Goal: Understand site structure

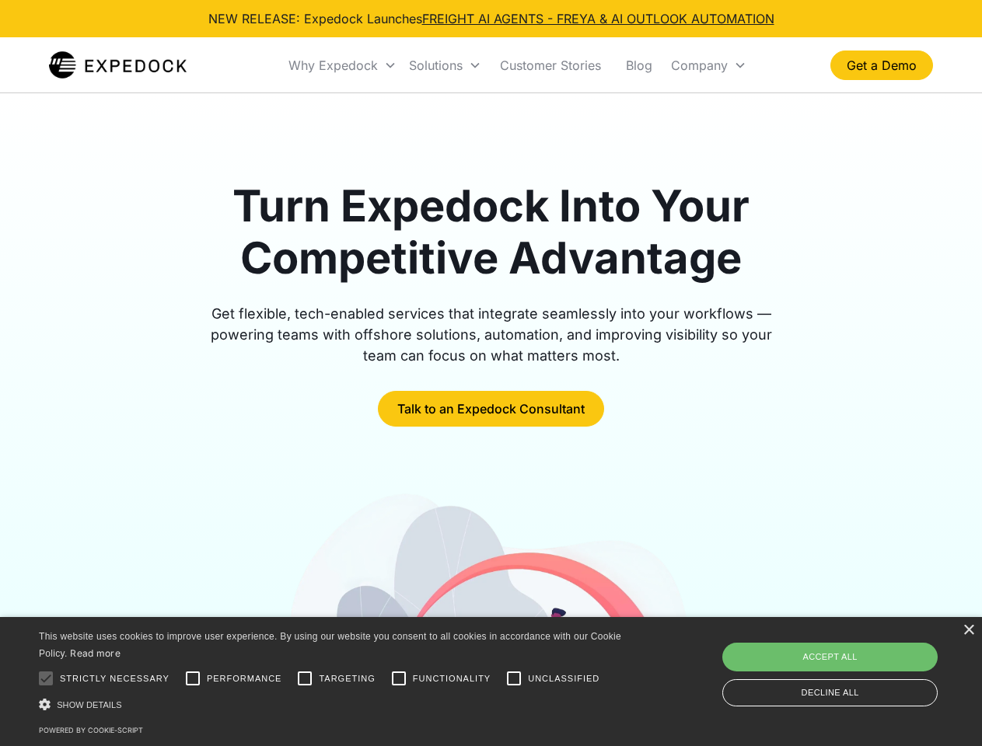
click at [343, 65] on div "Why Expedock" at bounding box center [332, 66] width 89 height 16
click at [445, 65] on div "Solutions" at bounding box center [436, 66] width 54 height 16
click at [708, 65] on div "Company" at bounding box center [699, 66] width 57 height 16
click at [46, 679] on div at bounding box center [45, 678] width 31 height 31
click at [193, 679] on input "Performance" at bounding box center [192, 678] width 31 height 31
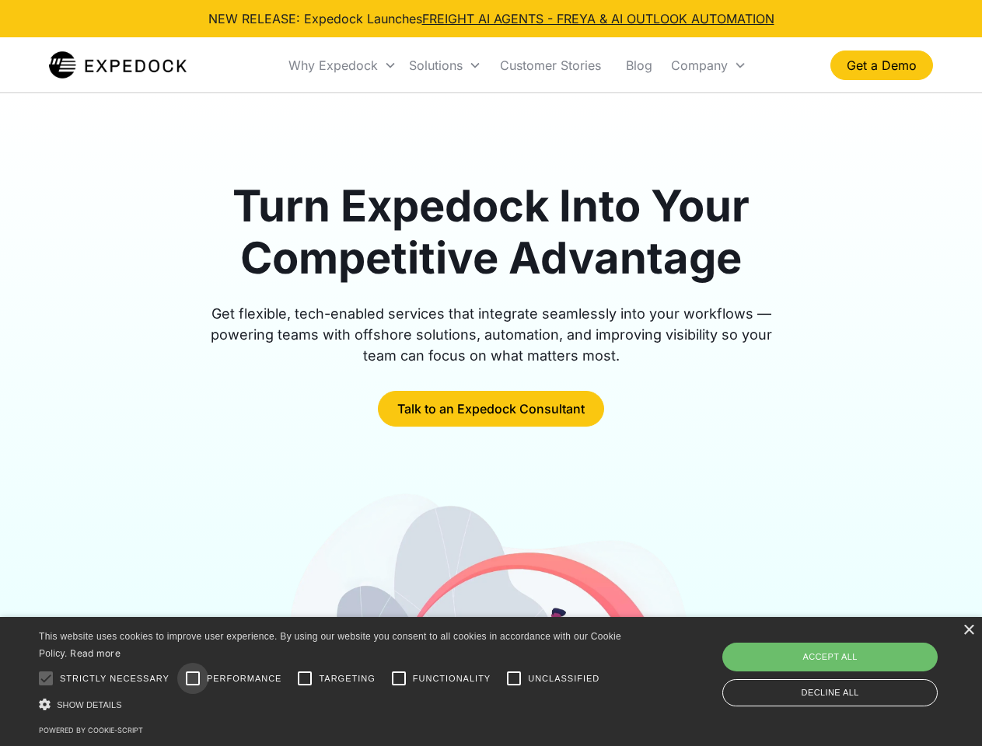
checkbox input "true"
click at [305, 679] on input "Targeting" at bounding box center [304, 678] width 31 height 31
checkbox input "true"
click at [399, 679] on input "Functionality" at bounding box center [398, 678] width 31 height 31
checkbox input "true"
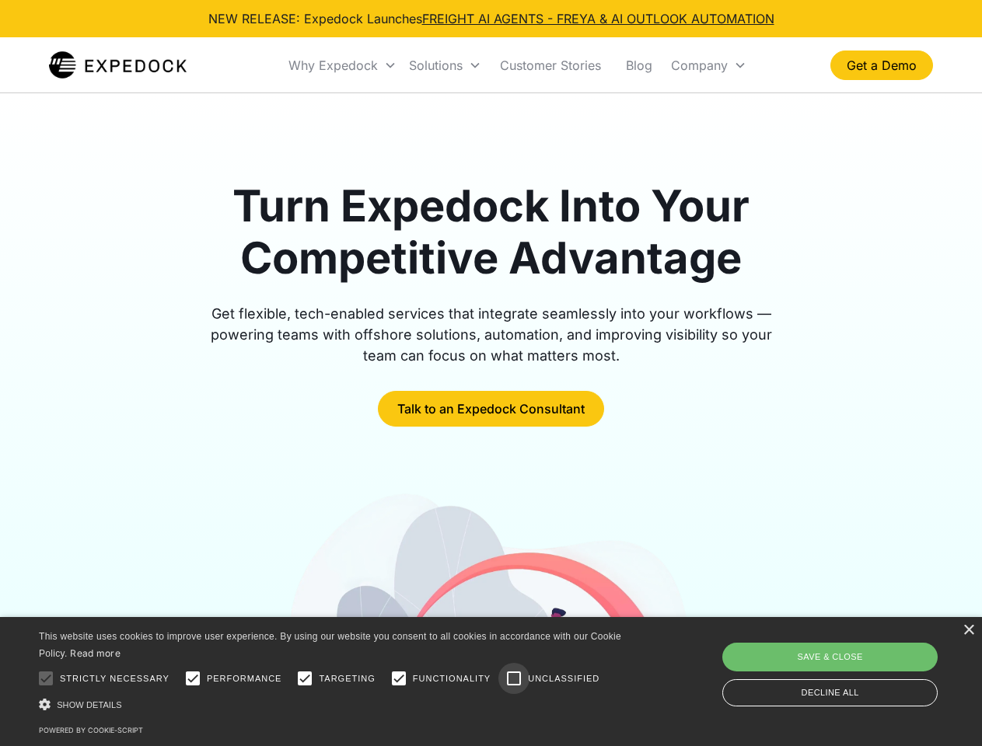
click at [514, 679] on input "Unclassified" at bounding box center [513, 678] width 31 height 31
checkbox input "true"
click at [333, 705] on div "Show details Hide details" at bounding box center [333, 705] width 588 height 16
